Goal: Find specific page/section: Find specific page/section

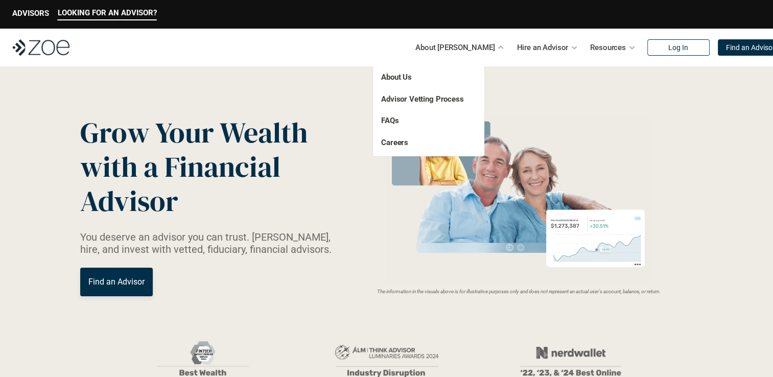
click at [413, 78] on p "About Us" at bounding box center [418, 78] width 74 height 12
click at [395, 77] on link "About Us" at bounding box center [396, 77] width 31 height 9
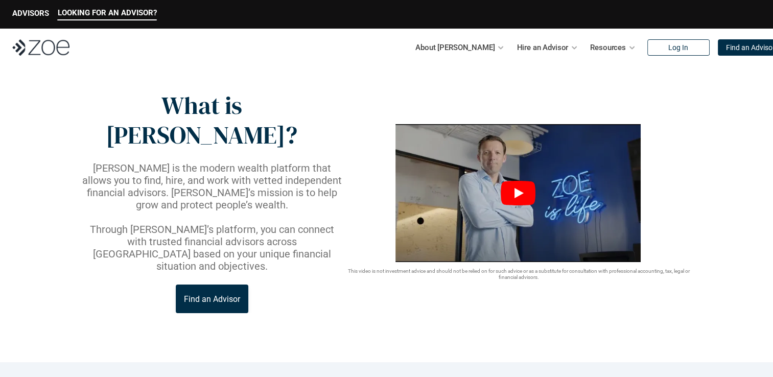
click at [514, 181] on icon "Play" at bounding box center [518, 193] width 35 height 25
click at [29, 15] on p "ADVISORS" at bounding box center [30, 13] width 37 height 9
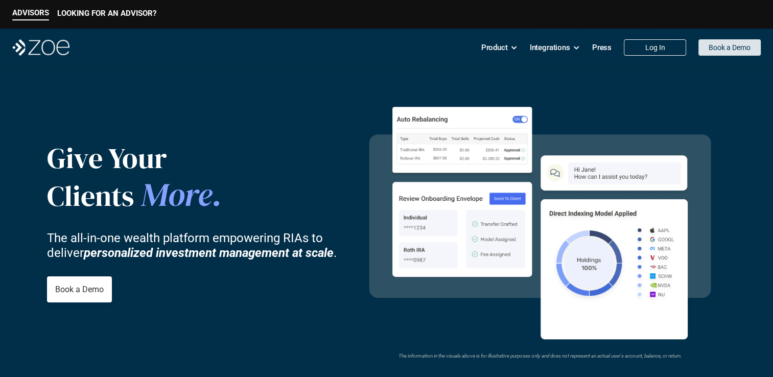
click at [727, 50] on p "Book a Demo" at bounding box center [730, 47] width 42 height 9
